Goal: Information Seeking & Learning: Learn about a topic

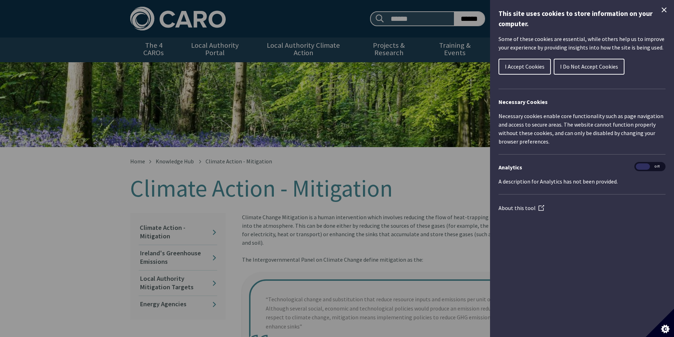
click at [527, 64] on span "I Accept Cookies" at bounding box center [525, 66] width 40 height 7
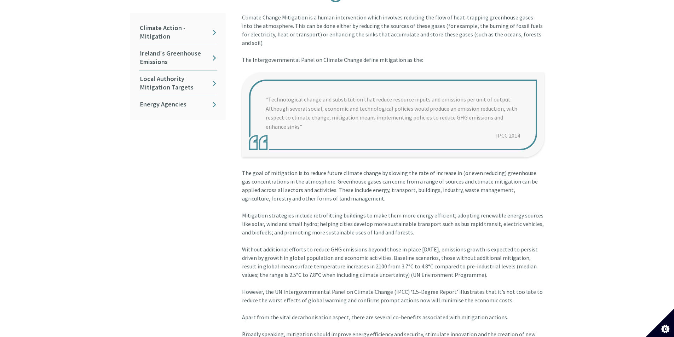
scroll to position [212, 0]
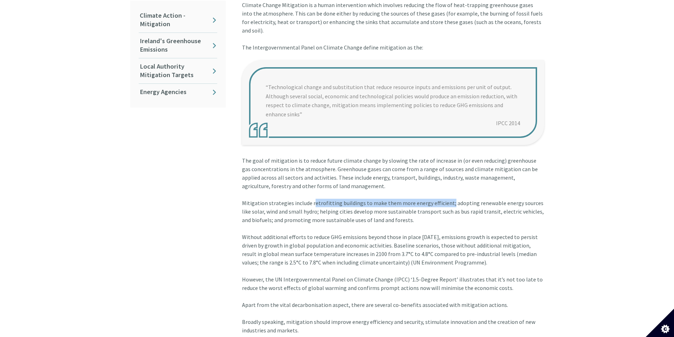
drag, startPoint x: 309, startPoint y: 187, endPoint x: 444, endPoint y: 185, distance: 134.8
copy div "retrofitting buildings to make them more energy efficient"
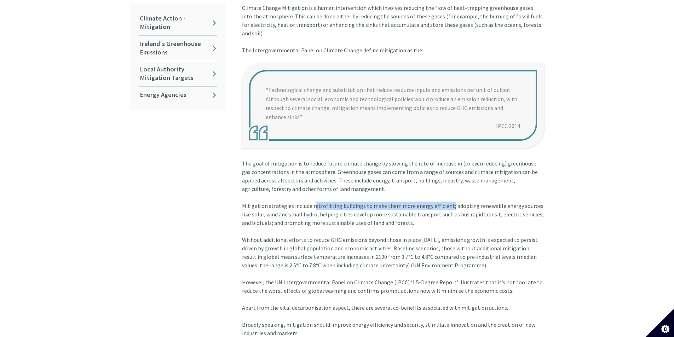
scroll to position [0, 0]
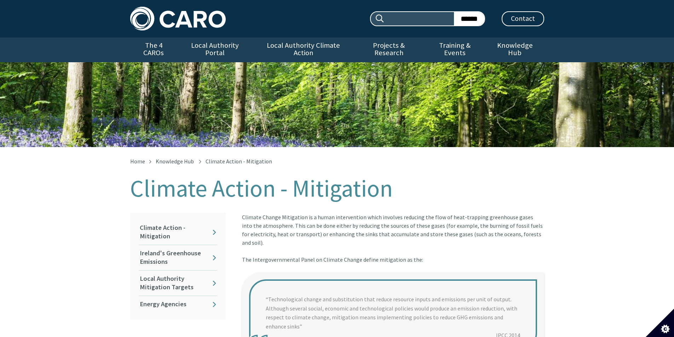
click at [400, 18] on input "Search site:" at bounding box center [419, 18] width 69 height 13
type input "**********"
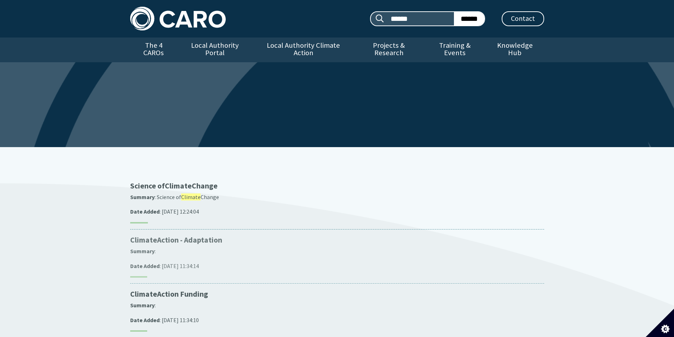
click at [133, 235] on span "Climate" at bounding box center [143, 240] width 27 height 10
